Goal: Check status: Check status

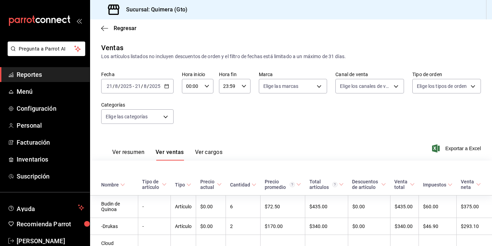
scroll to position [415, 0]
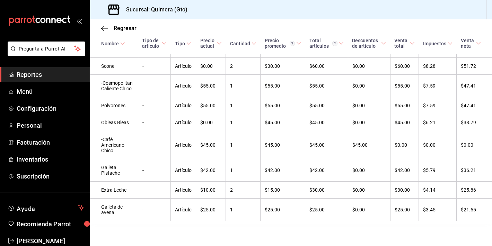
click at [55, 20] on icon "mailbox folders" at bounding box center [53, 20] width 4 height 5
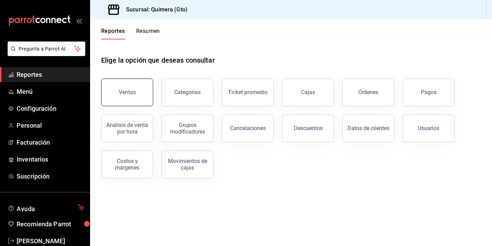
click at [130, 90] on div "Ventas" at bounding box center [127, 92] width 17 height 7
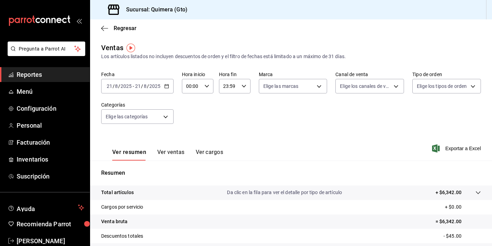
click at [166, 149] on button "Ver ventas" at bounding box center [170, 155] width 27 height 12
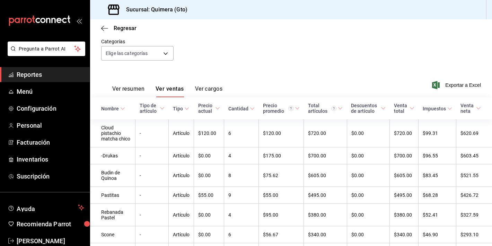
scroll to position [64, 0]
click at [142, 101] on th "Tipo de artículo" at bounding box center [151, 108] width 33 height 22
